Goal: Task Accomplishment & Management: Complete application form

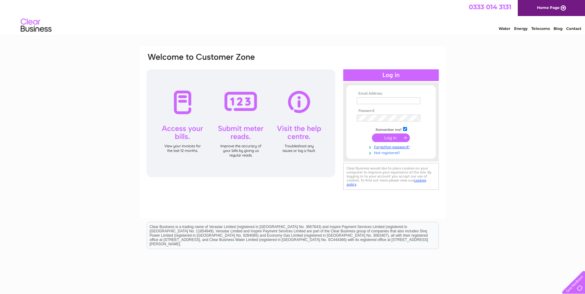
click at [381, 153] on link "Not registered?" at bounding box center [392, 153] width 70 height 6
click at [374, 99] on input "text" at bounding box center [389, 100] width 64 height 7
type input "[EMAIL_ADDRESS][DOMAIN_NAME]"
